Goal: Task Accomplishment & Management: Complete application form

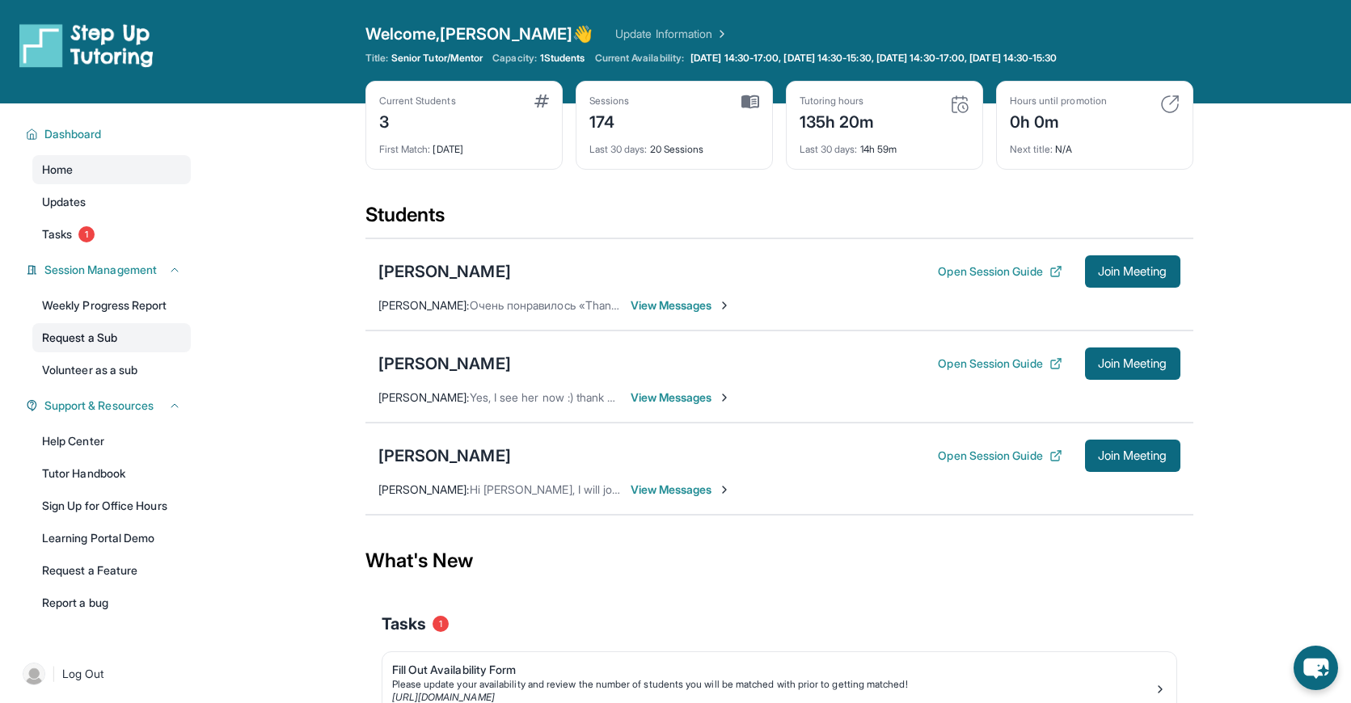
click at [136, 339] on link "Request a Sub" at bounding box center [111, 337] width 158 height 29
click at [113, 369] on link "Volunteer as a sub" at bounding box center [111, 370] width 158 height 29
click at [78, 338] on link "Request a Sub" at bounding box center [111, 337] width 158 height 29
